Goal: Task Accomplishment & Management: Complete application form

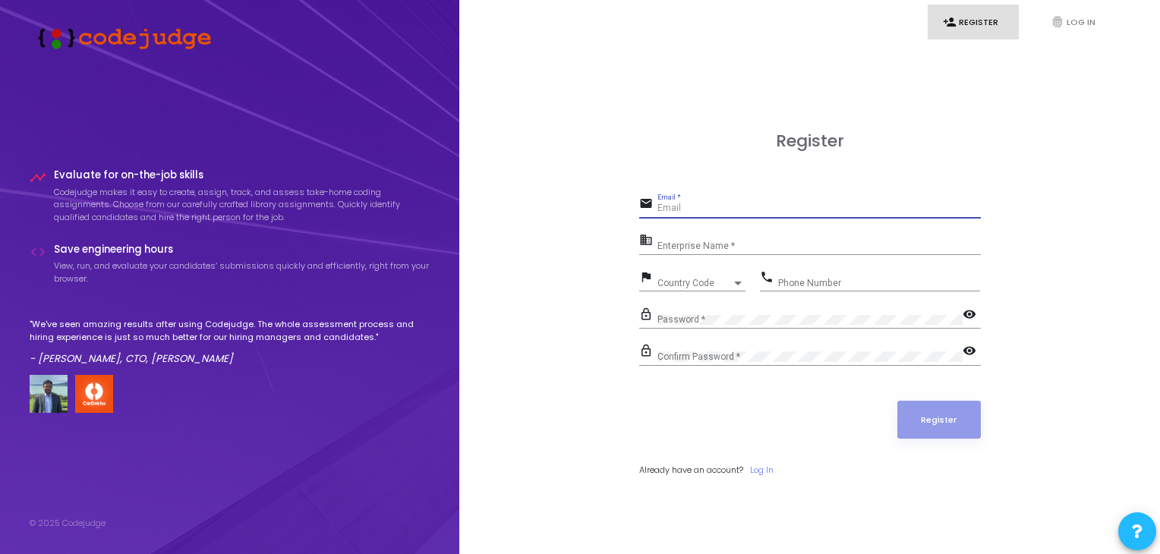
click at [679, 213] on input "Email *" at bounding box center [818, 208] width 323 height 11
type input "[EMAIL_ADDRESS][DOMAIN_NAME]"
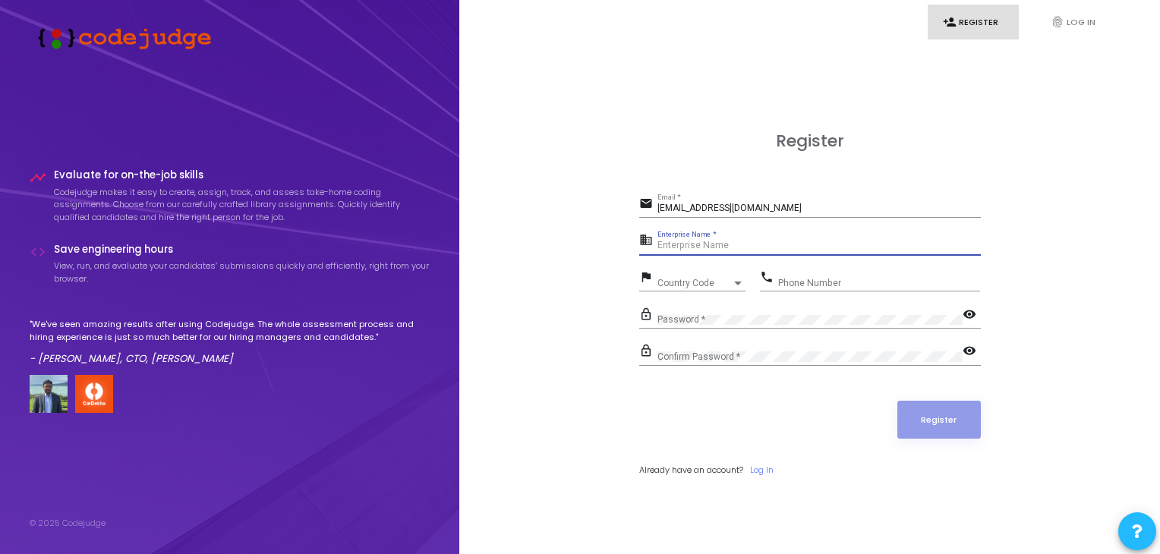
click at [689, 247] on input "Enterprise Name *" at bounding box center [818, 246] width 323 height 11
type input "payoneer"
click at [695, 280] on span "Country Code" at bounding box center [694, 283] width 74 height 9
type input "9"
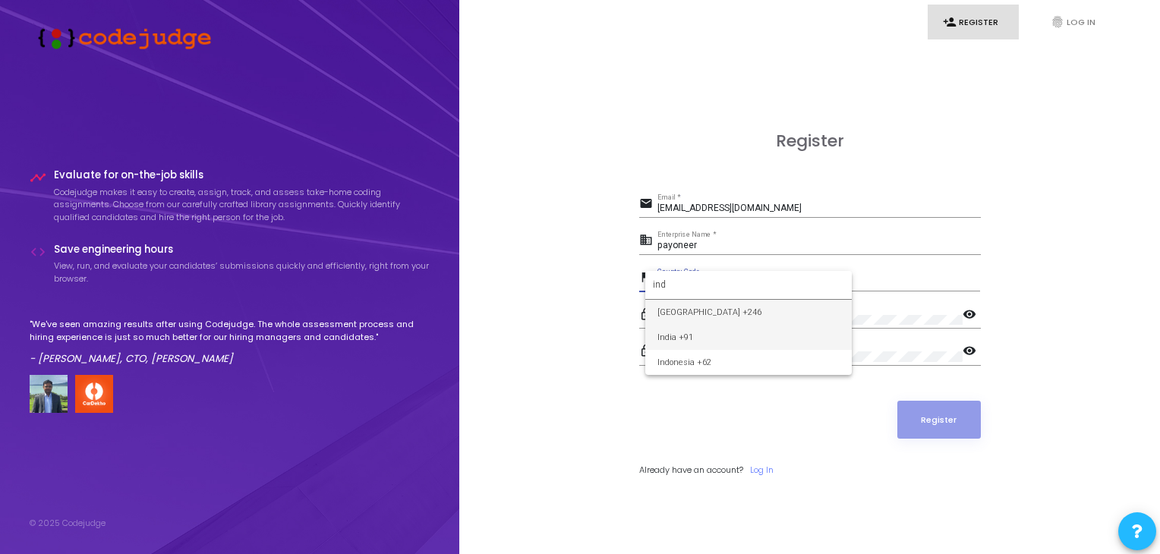
type input "ind"
click at [700, 339] on span "India +91" at bounding box center [748, 337] width 182 height 25
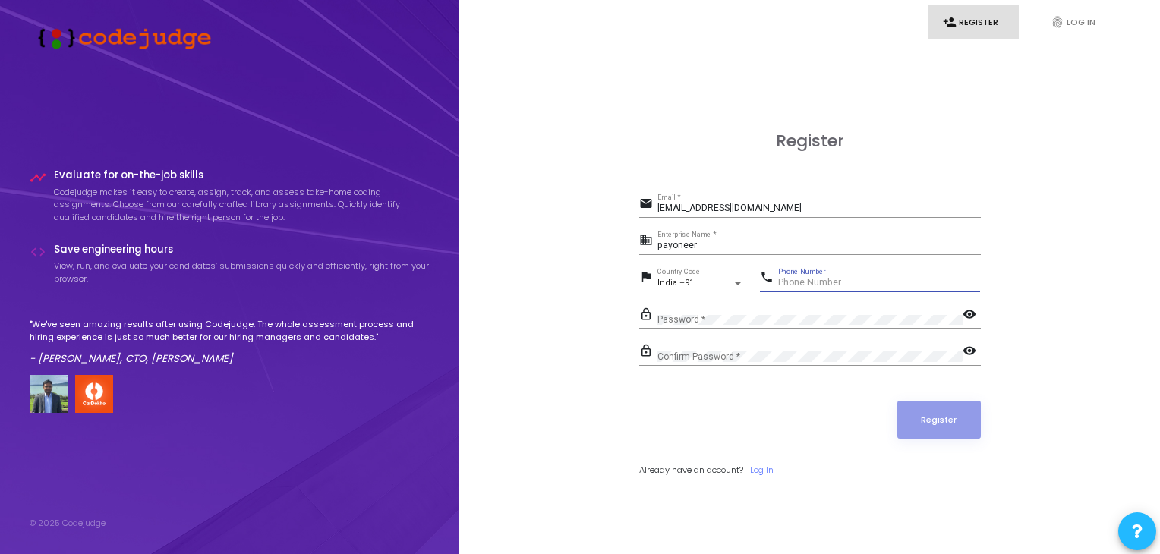
click at [823, 281] on input "Phone Number" at bounding box center [879, 283] width 202 height 11
type input "7753088595"
click at [692, 329] on div "lock_outline Password * visibility" at bounding box center [810, 321] width 342 height 35
click at [701, 348] on form "email [EMAIL_ADDRESS][DOMAIN_NAME] Email * business payoneer Enterprise Name * …" at bounding box center [810, 335] width 342 height 283
click at [701, 348] on div "Confirm Password *" at bounding box center [809, 354] width 305 height 24
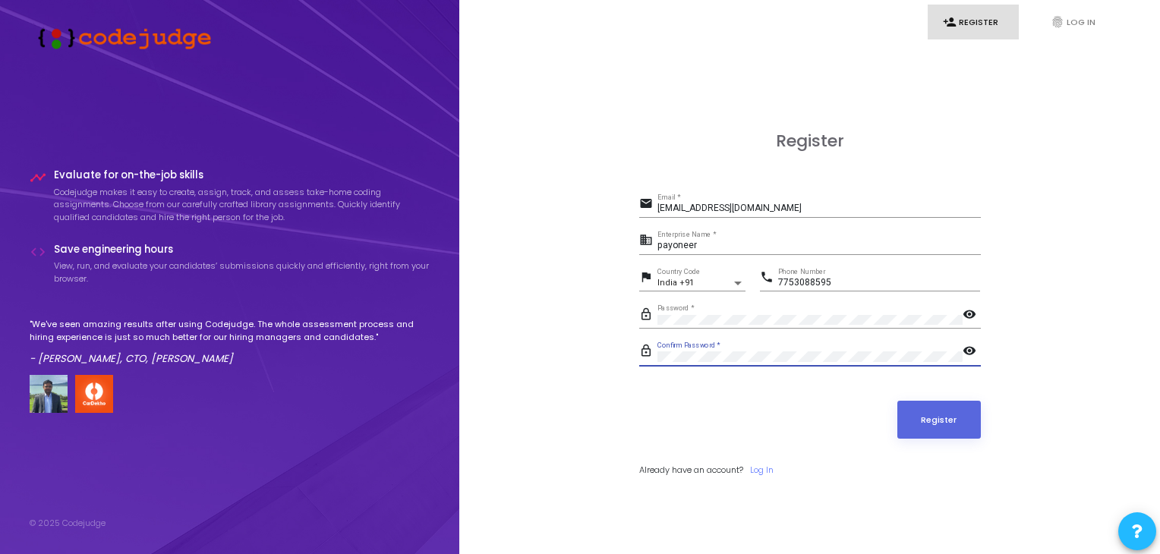
click at [897, 401] on button "Register" at bounding box center [939, 420] width 84 height 38
click at [932, 418] on button "Register" at bounding box center [939, 420] width 84 height 38
click at [802, 207] on input "[EMAIL_ADDRESS][DOMAIN_NAME]" at bounding box center [818, 208] width 323 height 11
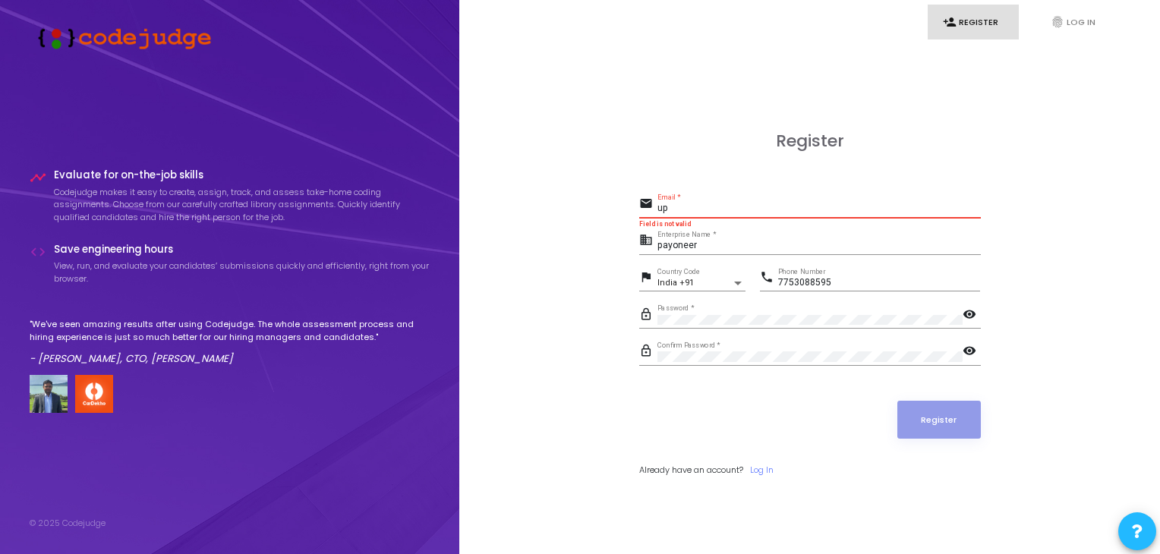
type input "u"
click at [257, 191] on p "Codejudge makes it easy to create, assign, track, and assess take-home coding a…" at bounding box center [242, 205] width 377 height 38
click at [155, 350] on div ""We've seen amazing results after using Codejudge. The whole assessment process…" at bounding box center [230, 365] width 401 height 95
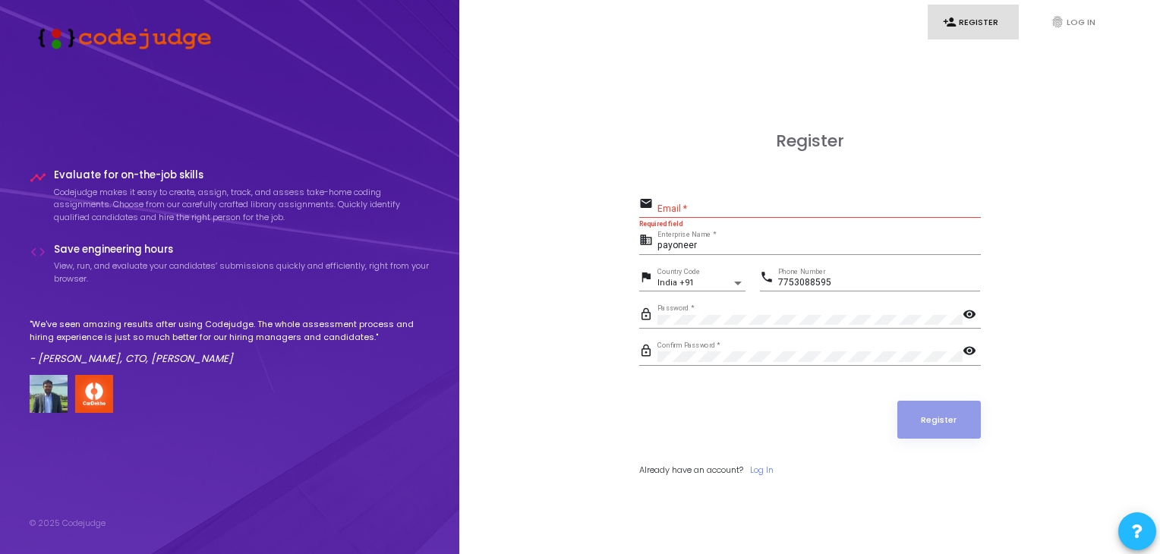
click at [167, 405] on div at bounding box center [230, 394] width 401 height 38
click at [756, 471] on link "Log In" at bounding box center [762, 470] width 24 height 13
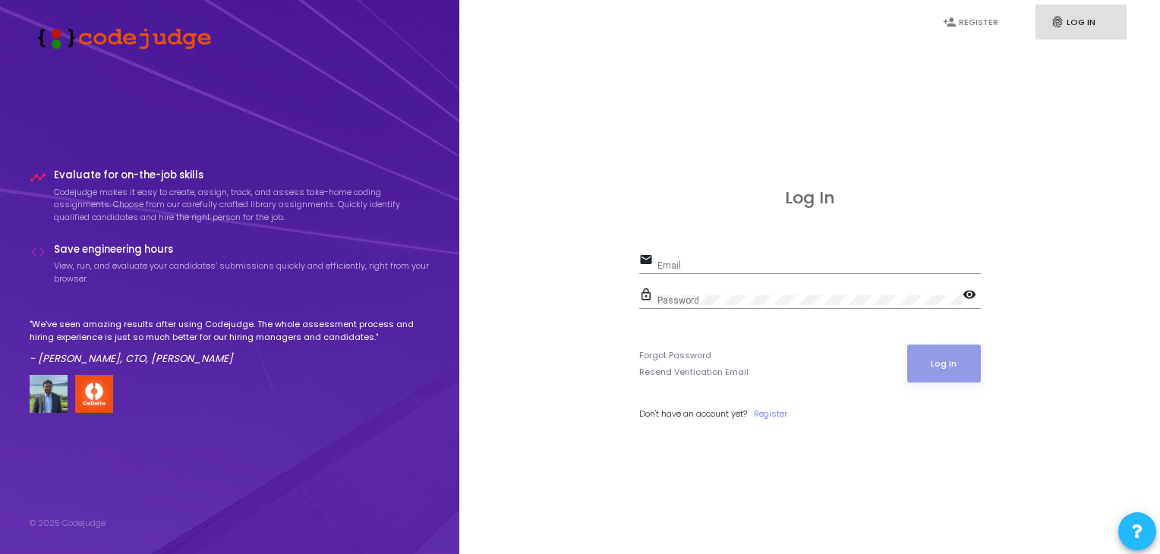
type input "7753088595"
click at [969, 288] on mat-icon "visibility" at bounding box center [972, 296] width 18 height 18
click at [832, 359] on div "Forgot Password Resend Verification Email Log In" at bounding box center [810, 364] width 342 height 38
click at [850, 238] on div "Log In email 7753088595 Email Field is not valid lock_outline Password visibili…" at bounding box center [810, 321] width 342 height 266
click at [780, 413] on link "Register" at bounding box center [770, 414] width 33 height 13
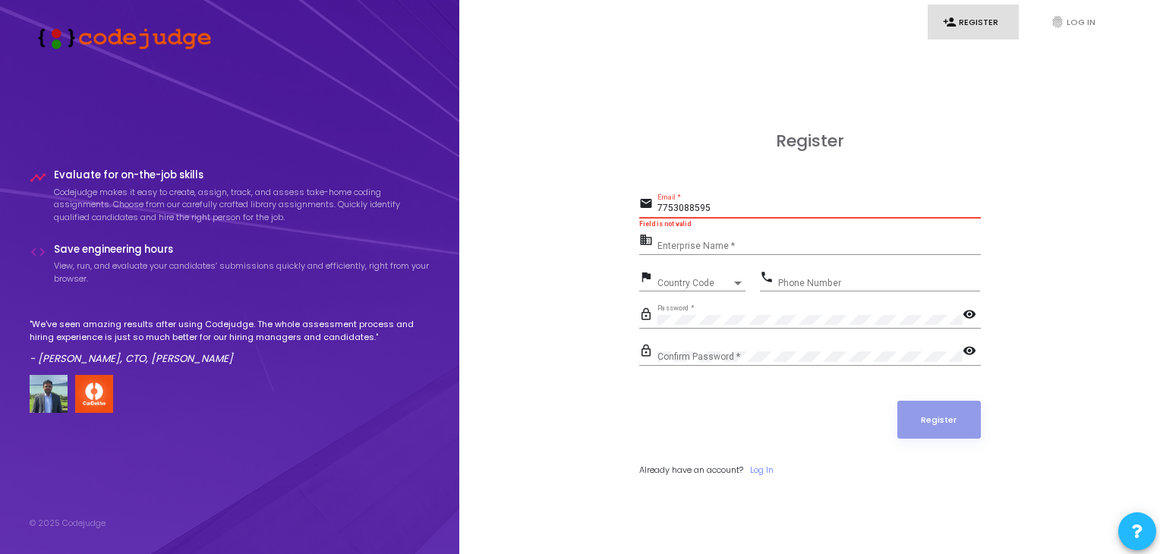
click at [735, 204] on input "7753088595" at bounding box center [818, 208] width 323 height 11
type input "7"
type input "A"
type input "[EMAIL_ADDRESS][DOMAIN_NAME]"
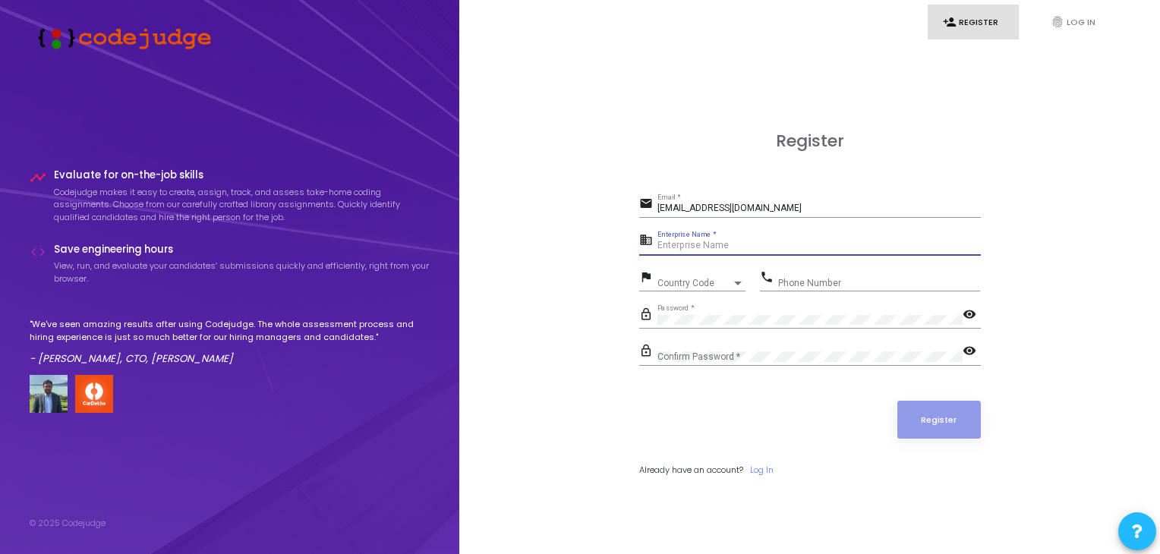
click at [734, 245] on input "Enterprise Name *" at bounding box center [818, 246] width 323 height 11
type input "payoneer"
click at [969, 310] on mat-icon "visibility" at bounding box center [972, 316] width 18 height 18
click at [969, 310] on mat-icon "visibility_off" at bounding box center [972, 316] width 18 height 18
click at [676, 276] on div "Country Code Country Code" at bounding box center [701, 280] width 88 height 24
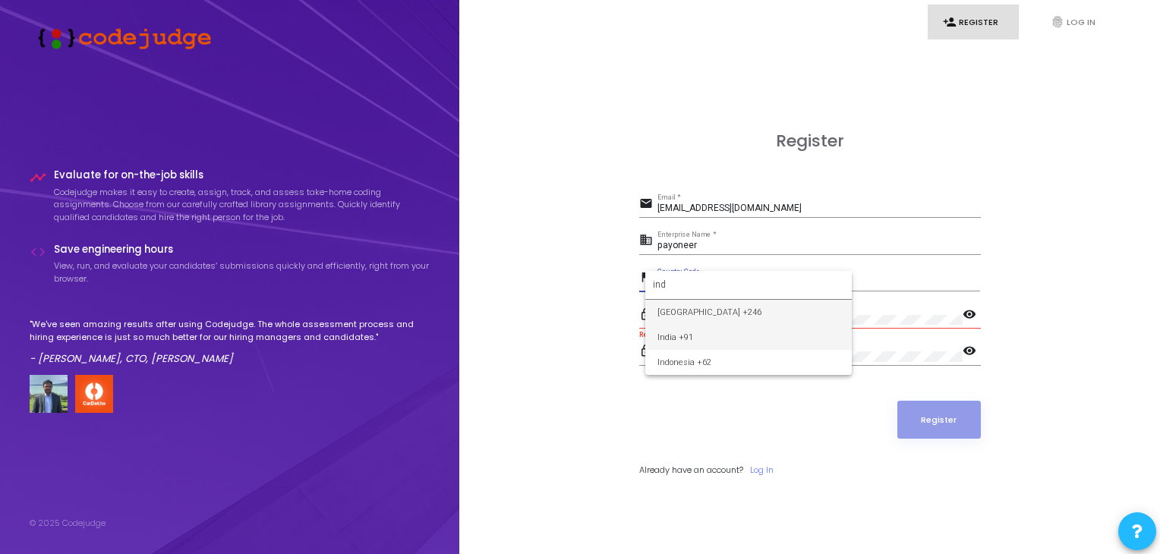
type input "ind"
click at [683, 345] on span "India +91" at bounding box center [748, 337] width 182 height 25
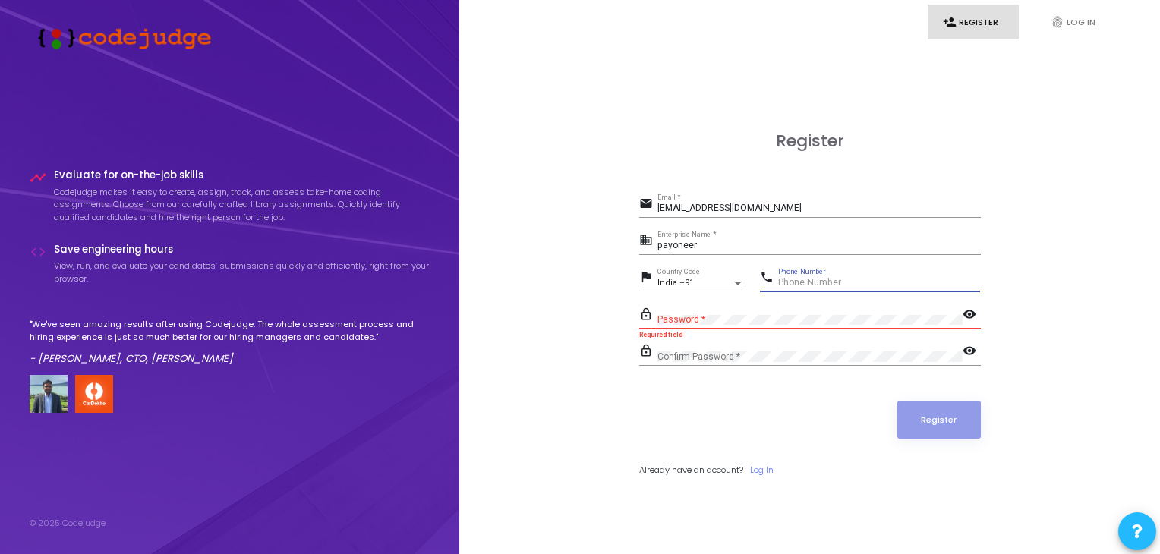
click at [833, 284] on input "Phone Number" at bounding box center [879, 283] width 202 height 11
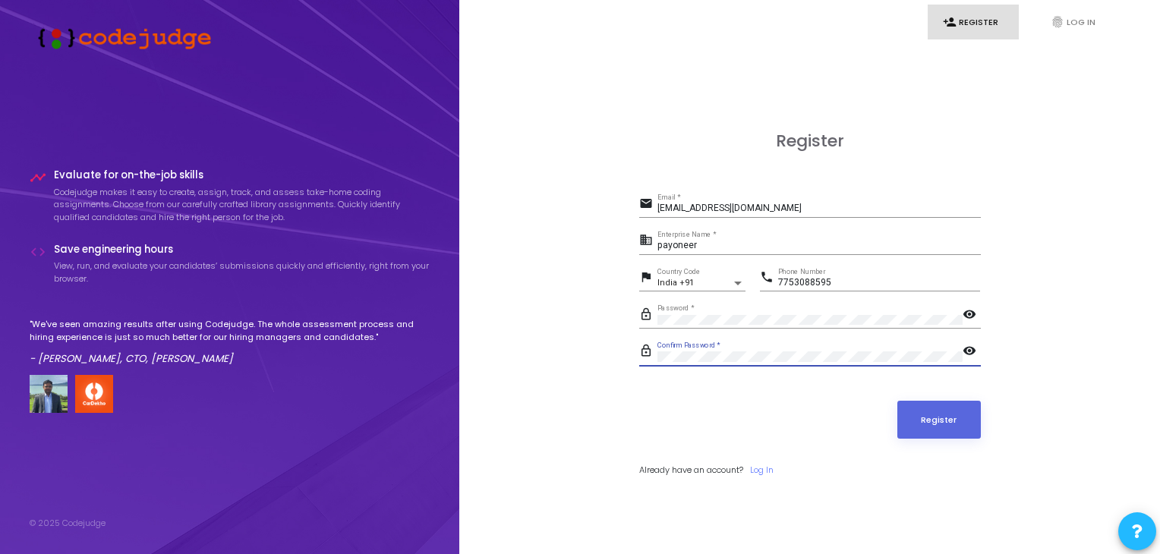
click at [897, 401] on button "Register" at bounding box center [939, 420] width 84 height 38
click at [834, 282] on input "7753088595" at bounding box center [879, 283] width 202 height 11
type input "7"
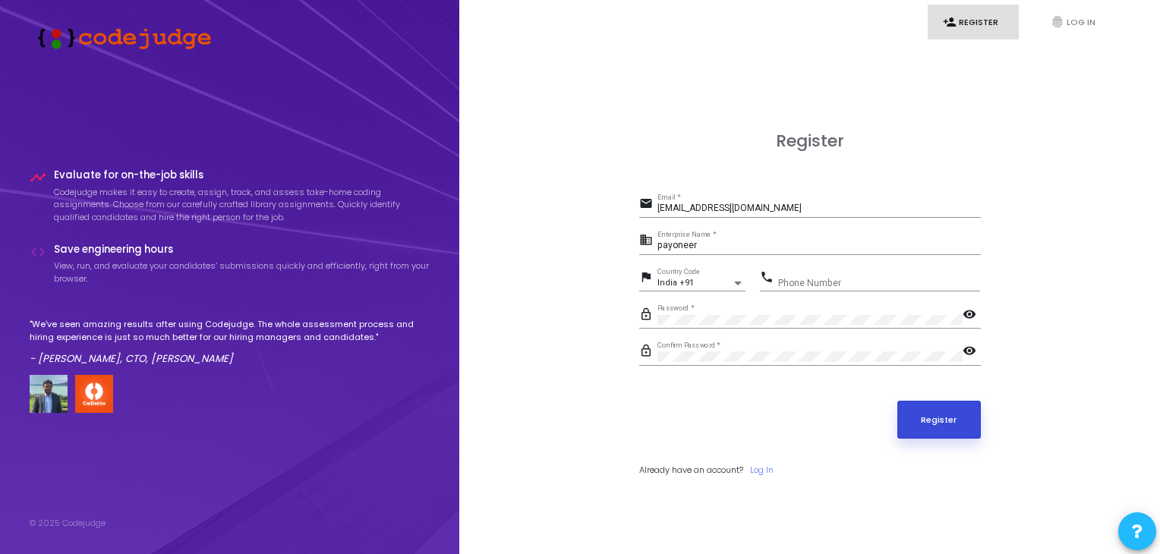
click at [926, 412] on button "Register" at bounding box center [939, 420] width 84 height 38
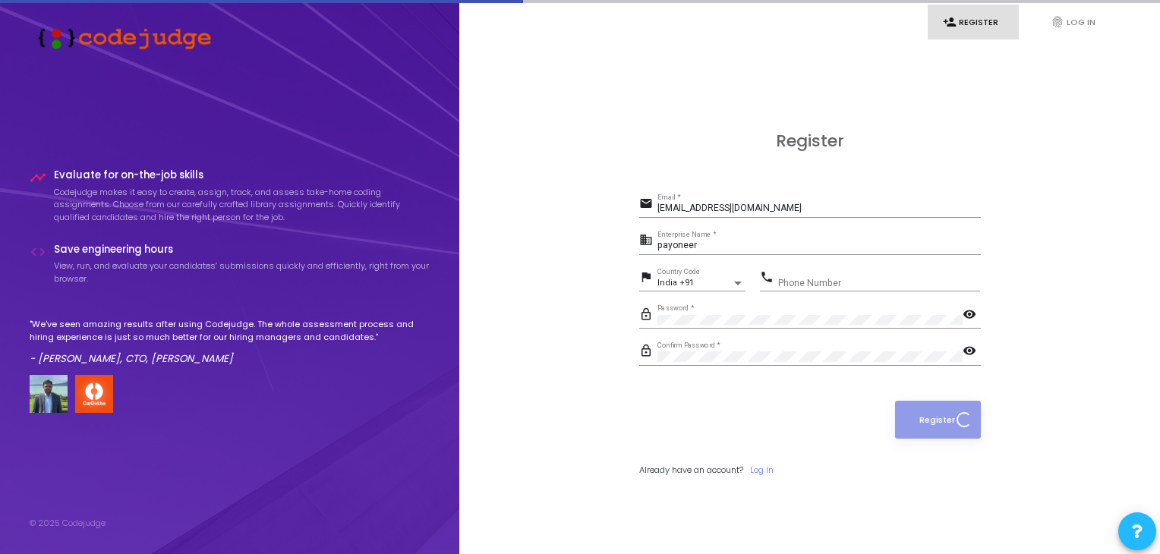
click at [808, 198] on div "[EMAIL_ADDRESS][DOMAIN_NAME] Email *" at bounding box center [818, 206] width 323 height 24
click at [765, 473] on link "Log In" at bounding box center [762, 470] width 24 height 13
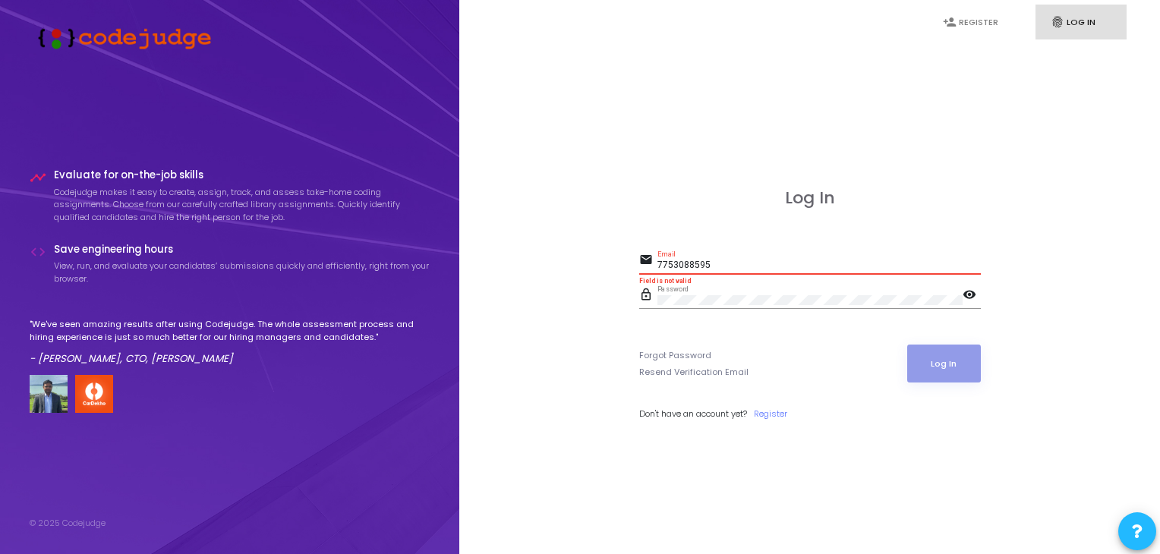
click at [712, 261] on input "7753088595" at bounding box center [818, 265] width 323 height 11
type input "7"
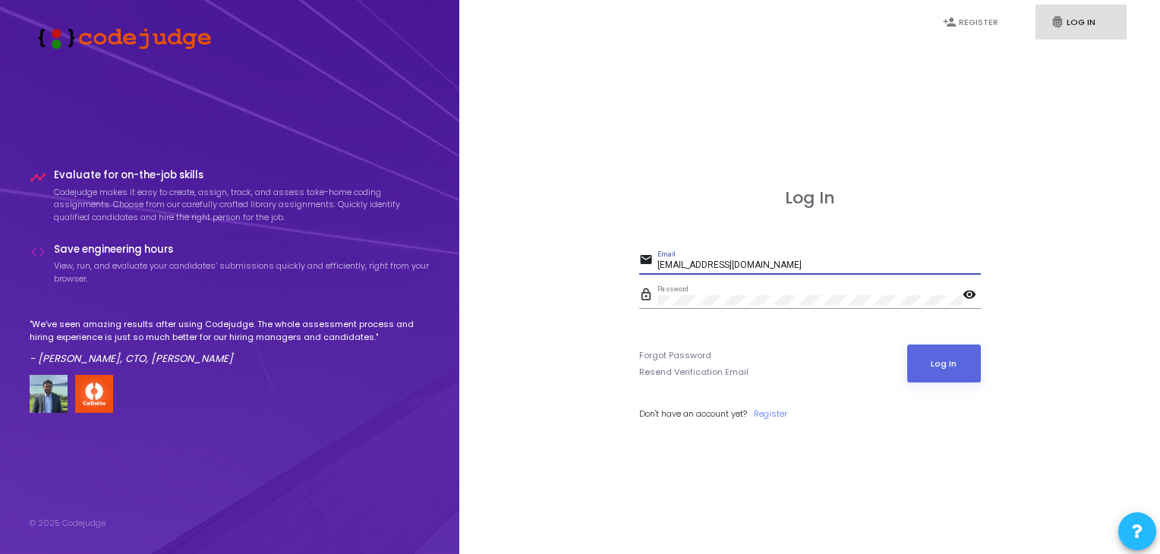
type input "[EMAIL_ADDRESS][DOMAIN_NAME]"
click at [907, 345] on button "Log In" at bounding box center [944, 364] width 74 height 38
click at [704, 370] on link "Resend Verification Email" at bounding box center [693, 372] width 109 height 13
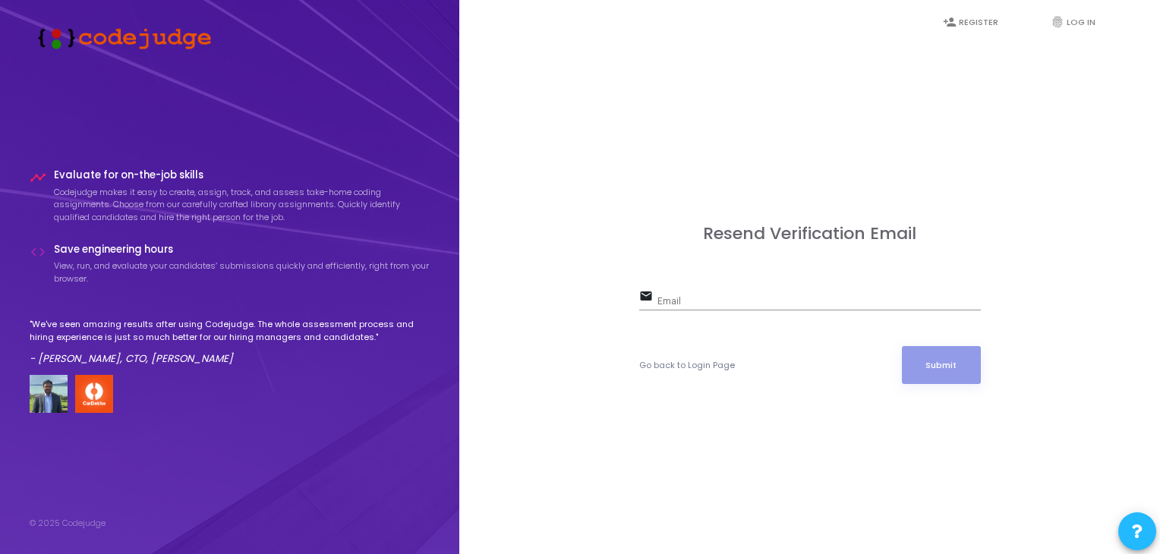
click at [677, 294] on div "Email" at bounding box center [818, 299] width 323 height 24
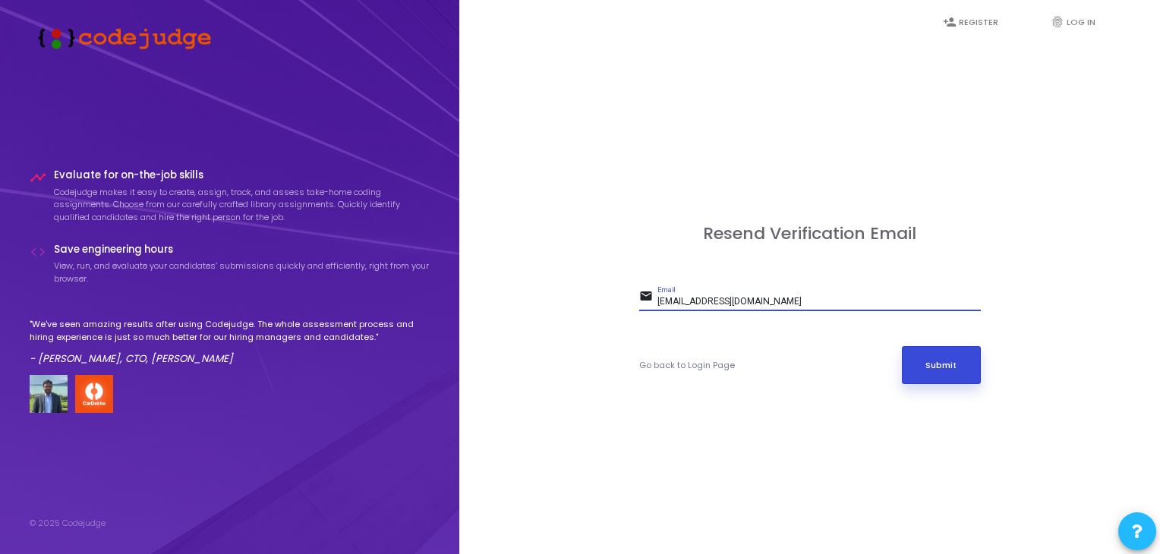
type input "[EMAIL_ADDRESS][DOMAIN_NAME]"
click at [960, 374] on button "Submit" at bounding box center [941, 365] width 79 height 38
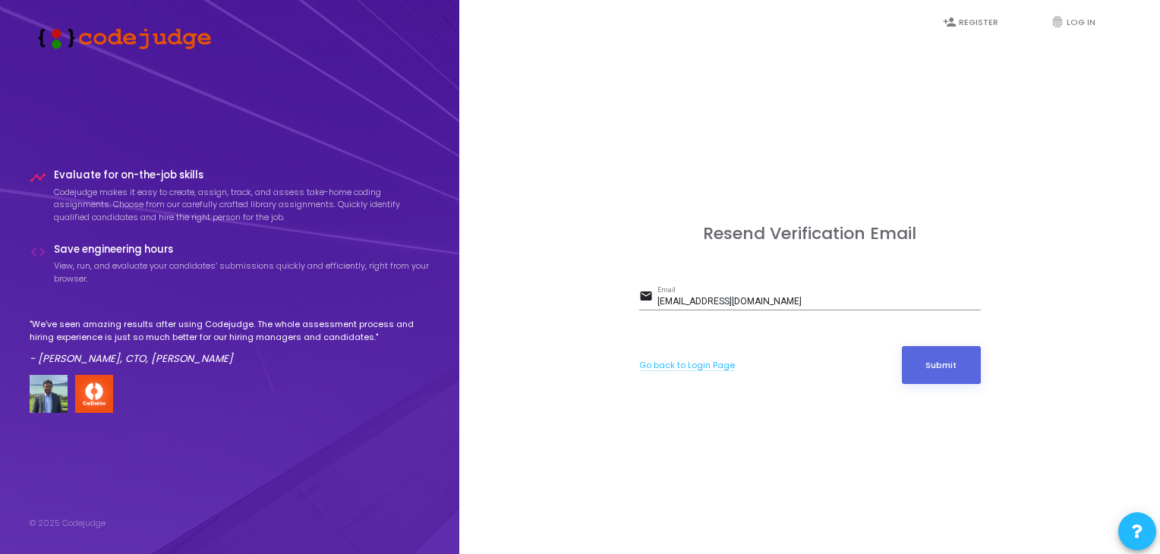
click at [716, 367] on link "Go back to Login Page" at bounding box center [687, 365] width 96 height 13
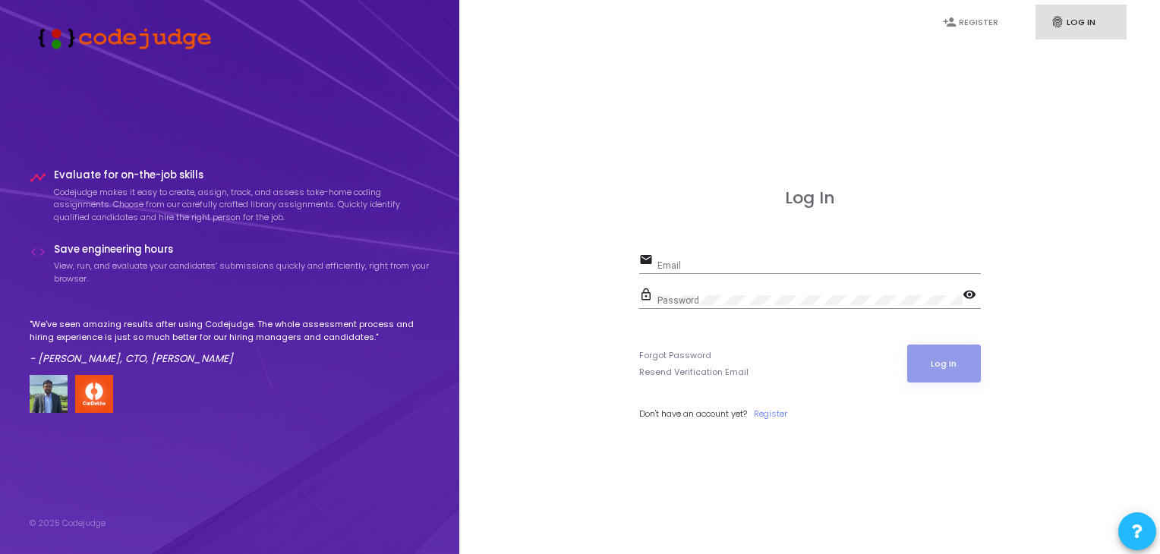
type input "7753088595"
click at [716, 367] on link "Resend Verification Email" at bounding box center [693, 372] width 109 height 13
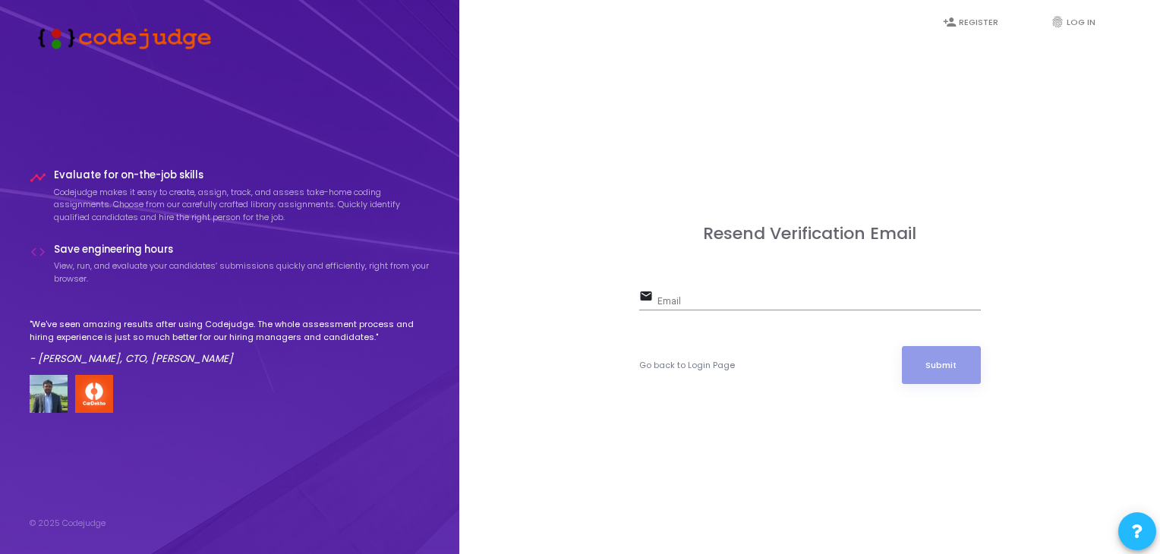
click at [741, 273] on div "Resend Verification Email email Email Go back to Login Page Submit" at bounding box center [810, 320] width 342 height 193
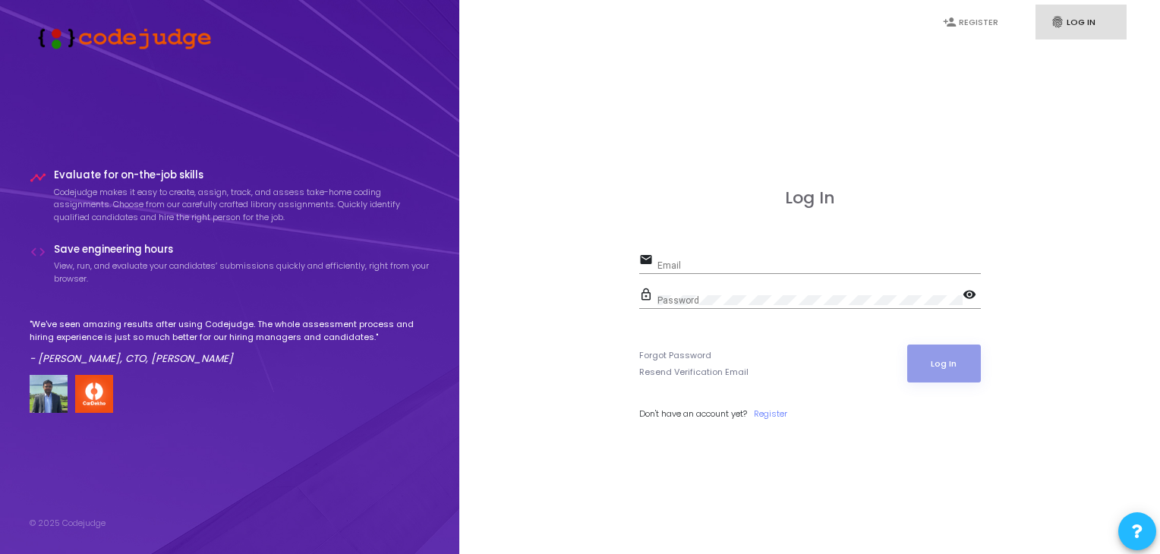
type input "7753088595"
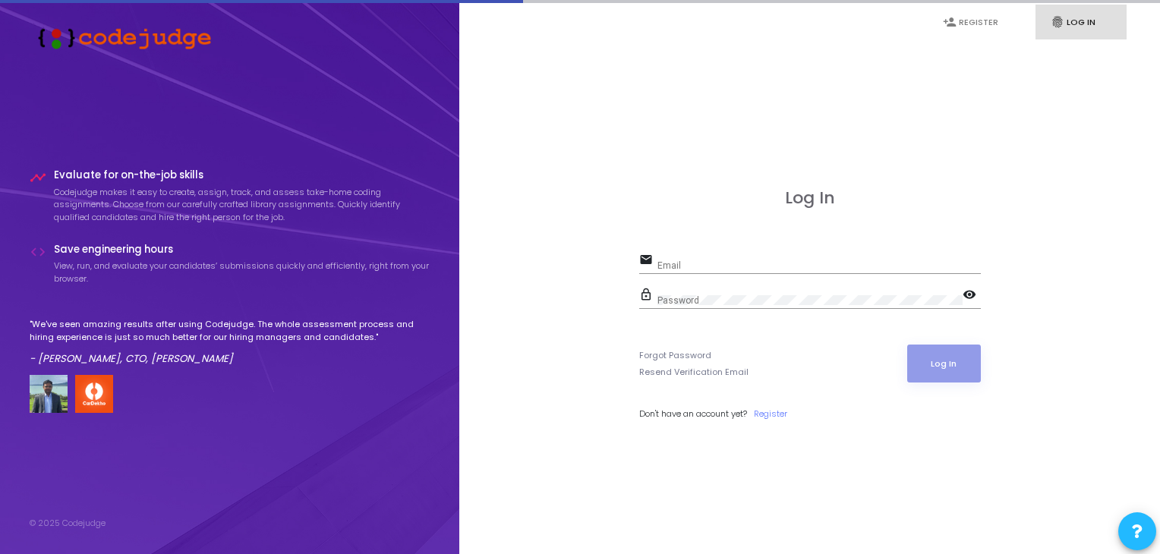
type input "7753088595"
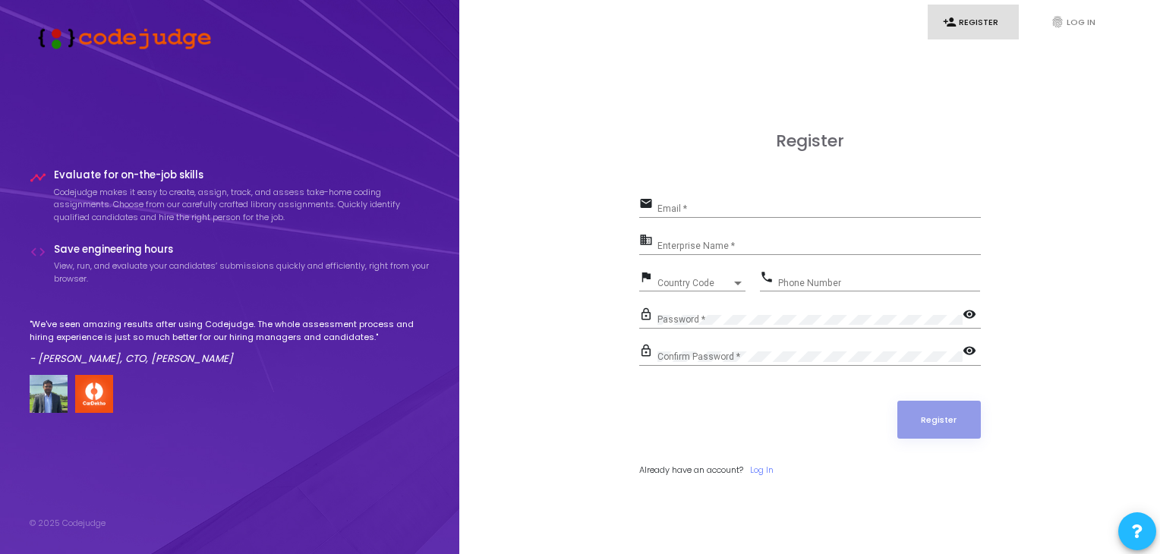
type input "7753088595"
click at [950, 22] on icon "person_add" at bounding box center [950, 22] width 14 height 14
click at [1080, 17] on link "fingerprint Log In" at bounding box center [1080, 23] width 91 height 36
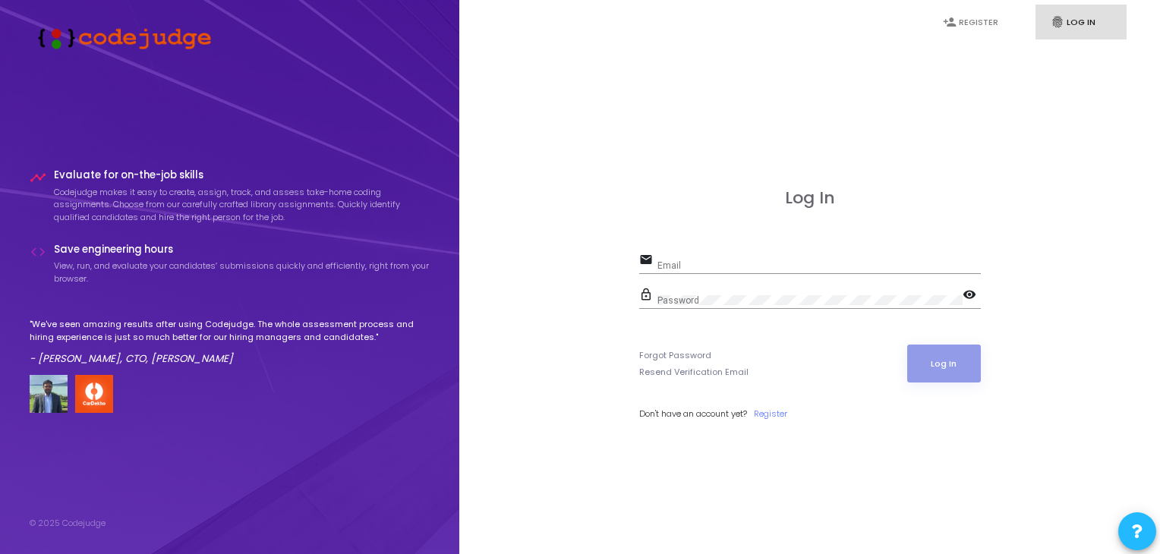
click at [1080, 17] on link "fingerprint Log In" at bounding box center [1080, 23] width 91 height 36
type input "7753088595"
click at [654, 355] on link "Forgot Password" at bounding box center [675, 355] width 72 height 13
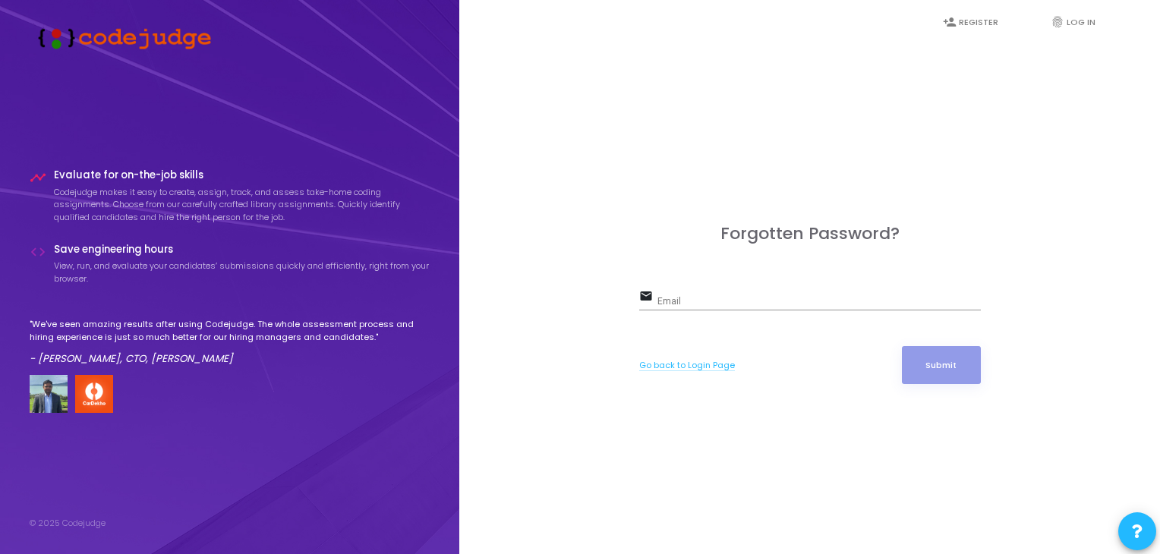
click at [677, 363] on link "Go back to Login Page" at bounding box center [687, 365] width 96 height 13
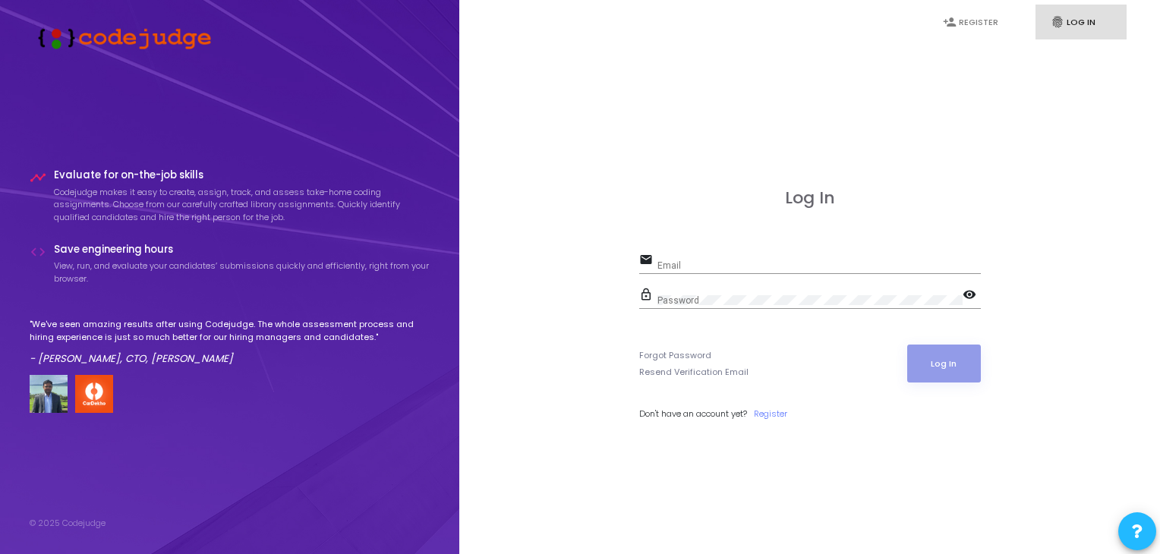
type input "7753088595"
click at [118, 235] on div "timeline Evaluate for on-the-job skills Codejudge makes it easy to create, assi…" at bounding box center [230, 291] width 401 height 244
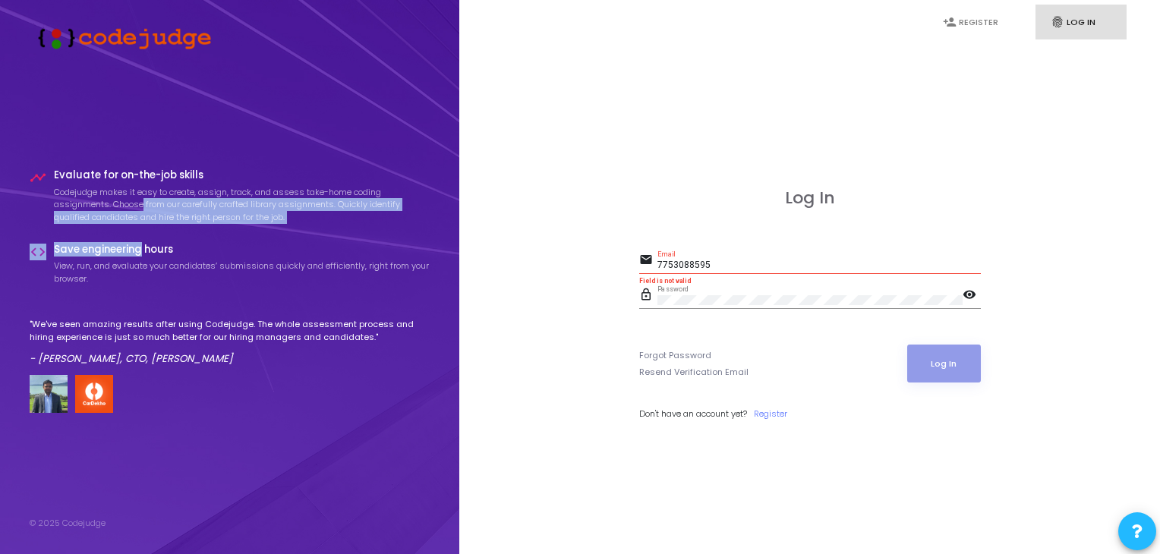
drag, startPoint x: 118, startPoint y: 235, endPoint x: 143, endPoint y: 200, distance: 41.9
click at [143, 200] on div "timeline Evaluate for on-the-job skills Codejudge makes it easy to create, assi…" at bounding box center [230, 291] width 401 height 244
click at [143, 200] on p "Codejudge makes it easy to create, assign, track, and assess take-home coding a…" at bounding box center [242, 205] width 377 height 38
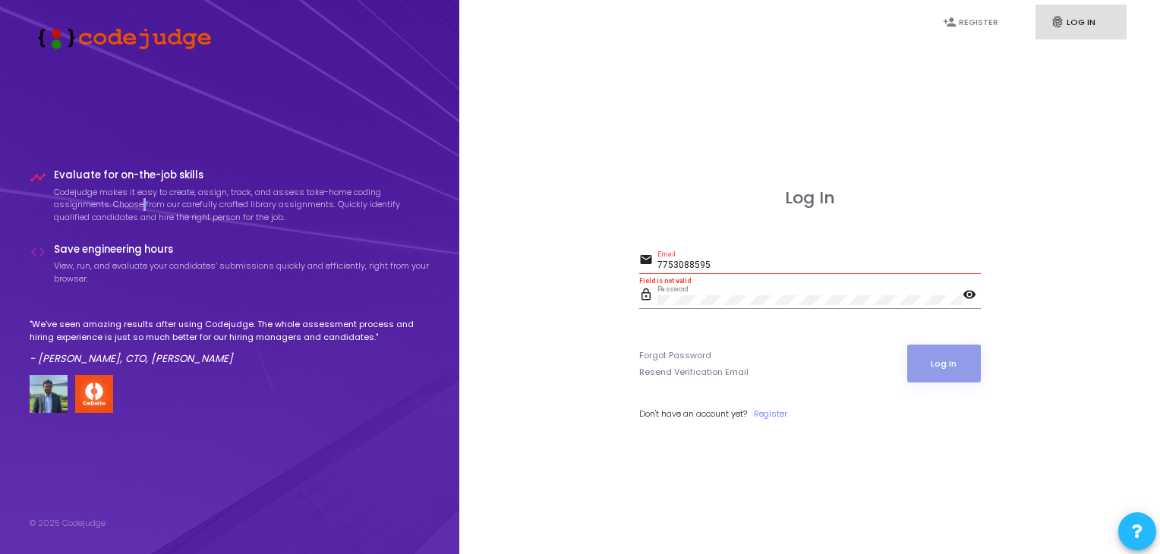
click at [143, 200] on p "Codejudge makes it easy to create, assign, track, and assess take-home coding a…" at bounding box center [242, 205] width 377 height 38
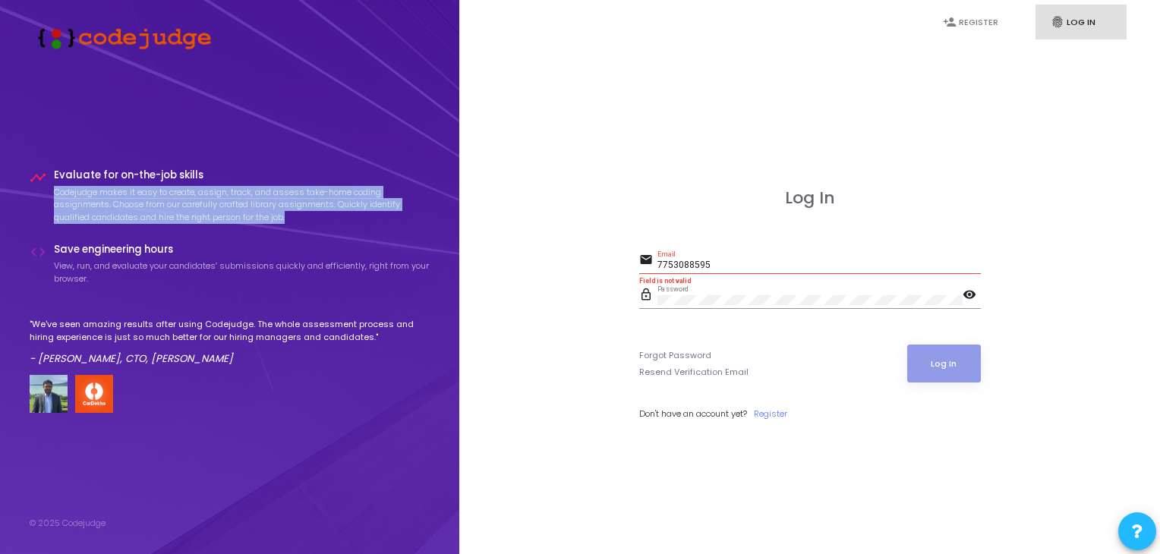
click at [143, 200] on p "Codejudge makes it easy to create, assign, track, and assess take-home coding a…" at bounding box center [242, 205] width 377 height 38
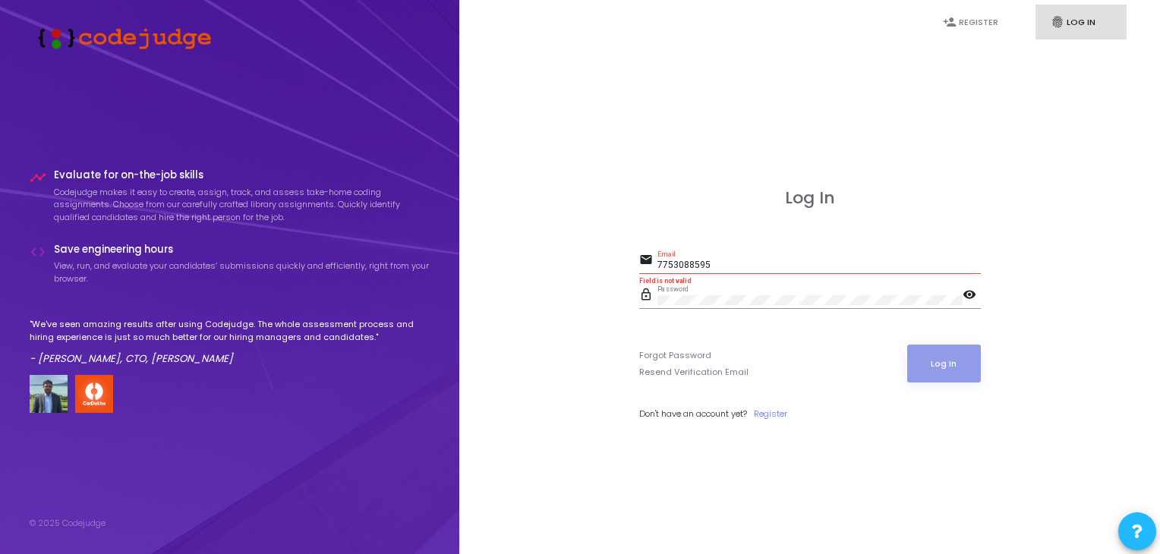
click at [97, 332] on p ""We've seen amazing results after using Codejudge. The whole assessment process…" at bounding box center [230, 330] width 401 height 25
click at [106, 262] on p "View, run, and evaluate your candidates’ submissions quickly and efficiently, r…" at bounding box center [242, 272] width 377 height 25
